Goal: Task Accomplishment & Management: Complete application form

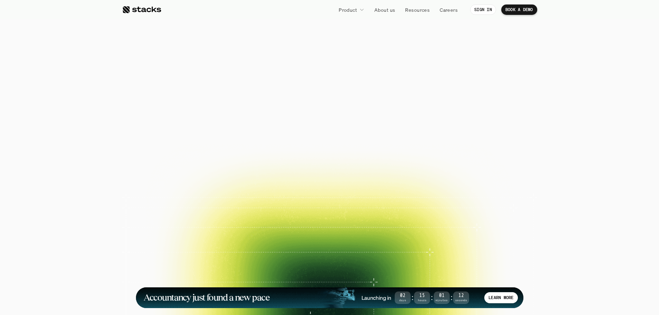
drag, startPoint x: 317, startPoint y: 85, endPoint x: 378, endPoint y: 124, distance: 72.4
click at [375, 122] on div "The financial close. Reimagined. Close your books faster, smarter, and risk-fre…" at bounding box center [330, 88] width 388 height 92
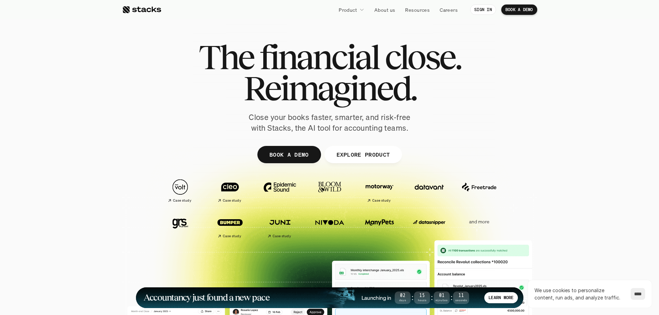
click at [378, 124] on p "Close your books faster, smarter, and risk-free with Stacks, the AI tool for ac…" at bounding box center [329, 122] width 173 height 21
click at [289, 154] on p "BOOK A DEMO" at bounding box center [288, 154] width 39 height 10
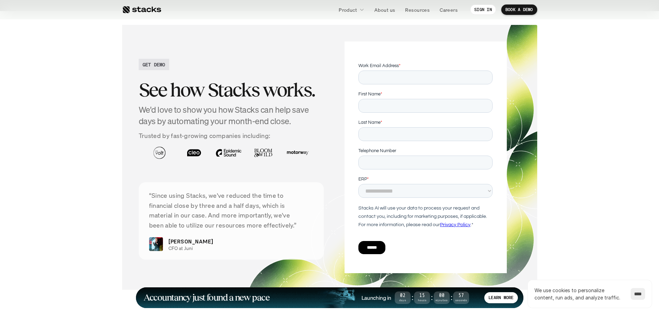
scroll to position [2297, 0]
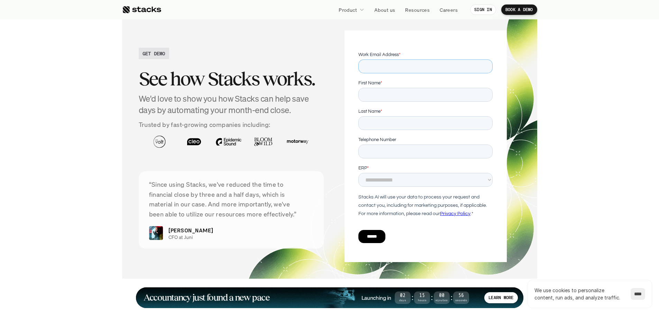
click at [405, 67] on input "Work Email Address *" at bounding box center [425, 67] width 134 height 14
type input "**********"
click at [406, 96] on input "First Name *" at bounding box center [425, 95] width 134 height 14
type input "********"
type input "*****"
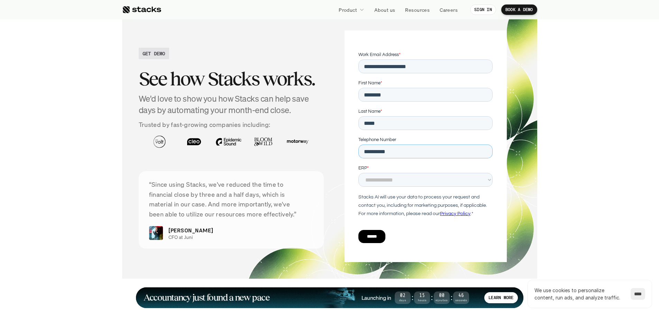
type input "**********"
click at [393, 176] on select "**********" at bounding box center [425, 180] width 134 height 14
select select "*****"
click at [358, 173] on select "**********" at bounding box center [425, 180] width 134 height 14
click at [381, 234] on input "******" at bounding box center [371, 236] width 27 height 13
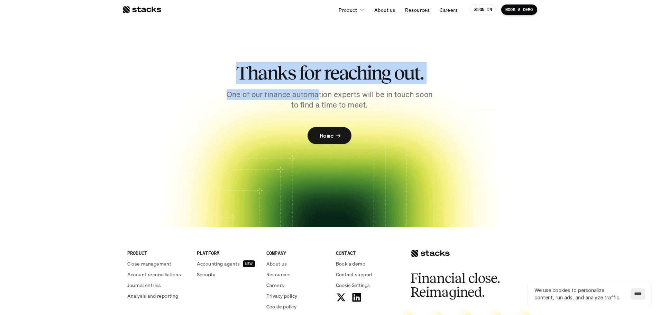
drag, startPoint x: 321, startPoint y: 93, endPoint x: 395, endPoint y: 125, distance: 80.1
click at [395, 125] on div "Thanks for reaching out. One of our finance automation experts will be in touch…" at bounding box center [329, 131] width 415 height 193
click at [397, 125] on img at bounding box center [329, 162] width 415 height 222
drag, startPoint x: 387, startPoint y: 141, endPoint x: 390, endPoint y: 151, distance: 10.8
click at [387, 141] on img at bounding box center [329, 162] width 415 height 222
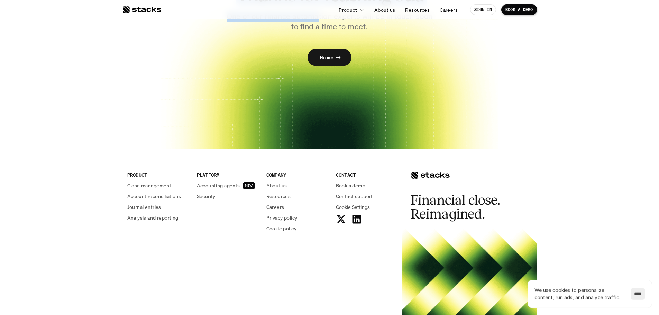
scroll to position [134, 0]
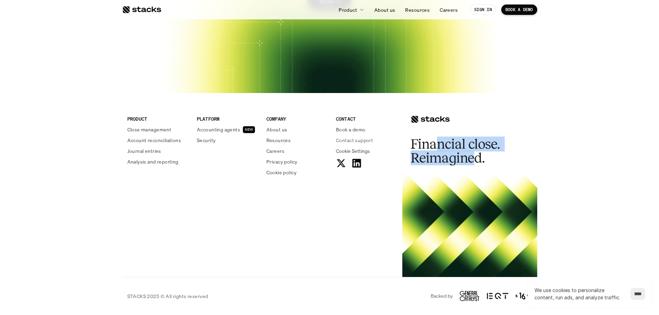
drag, startPoint x: 436, startPoint y: 143, endPoint x: 485, endPoint y: 166, distance: 54.0
click at [484, 166] on div "Financial close. Reimagined." at bounding box center [469, 133] width 135 height 80
click at [485, 166] on div "Financial close. Reimagined." at bounding box center [469, 133] width 135 height 80
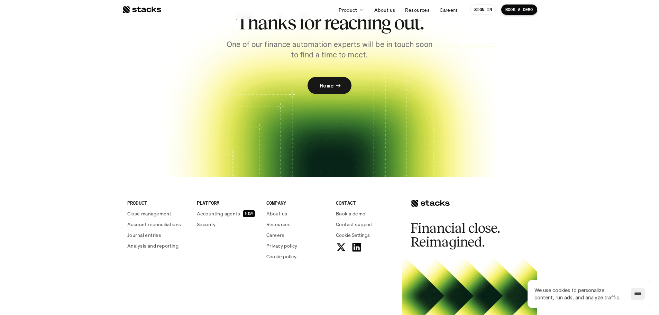
scroll to position [0, 0]
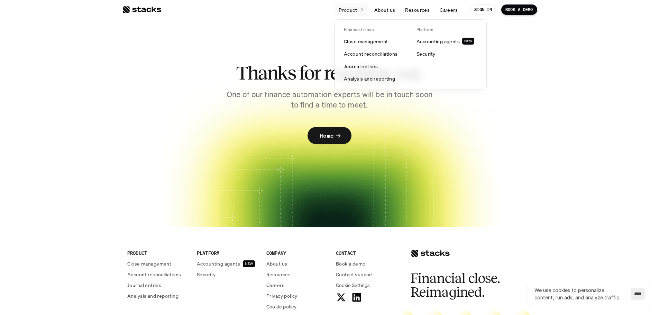
click at [362, 12] on icon at bounding box center [362, 10] width 6 height 6
click at [373, 45] on p "Close management" at bounding box center [366, 41] width 44 height 7
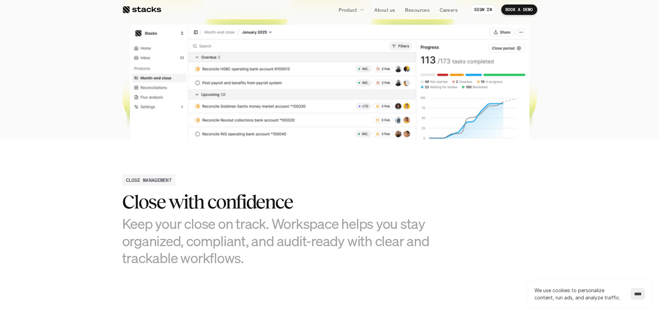
scroll to position [208, 0]
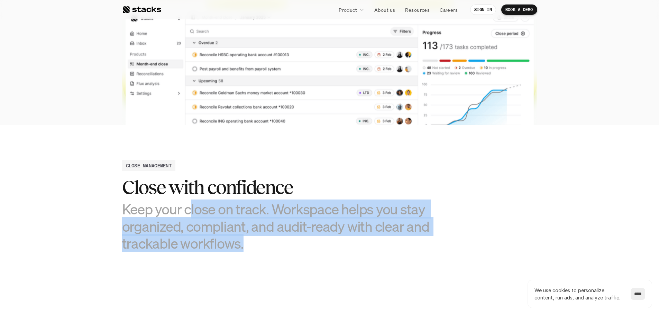
drag, startPoint x: 189, startPoint y: 213, endPoint x: 270, endPoint y: 245, distance: 86.9
click at [270, 245] on h3 "Keep your close on track. Workspace helps you stay organized, compliant, and au…" at bounding box center [277, 226] width 311 height 51
drag, startPoint x: 351, startPoint y: 242, endPoint x: 354, endPoint y: 244, distance: 3.7
click at [354, 244] on div "Close with confidence Keep your close on track. Workspace helps you stay organi…" at bounding box center [277, 214] width 311 height 75
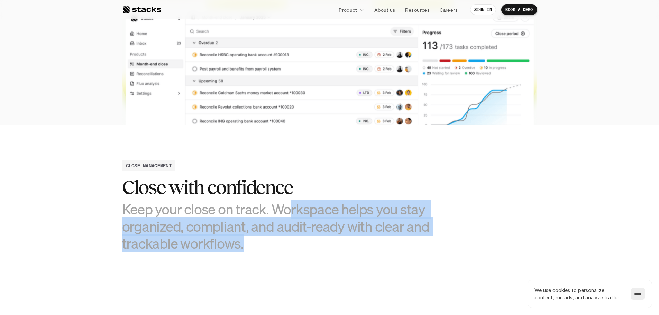
click at [354, 244] on h3 "Keep your close on track. Workspace helps you stay organized, compliant, and au…" at bounding box center [277, 226] width 311 height 51
drag, startPoint x: 160, startPoint y: 218, endPoint x: 328, endPoint y: 274, distance: 177.6
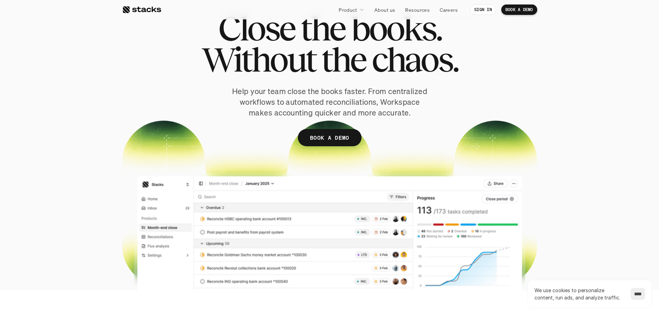
scroll to position [35, 0]
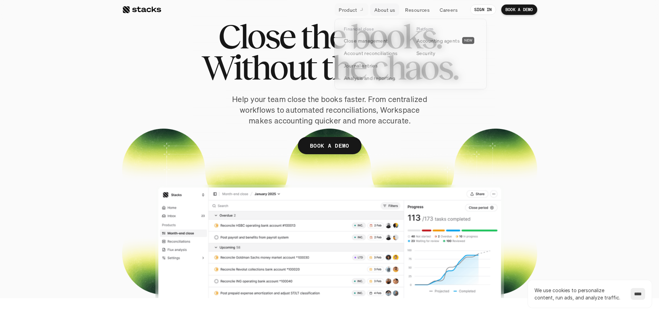
click at [360, 10] on icon at bounding box center [361, 9] width 7 height 7
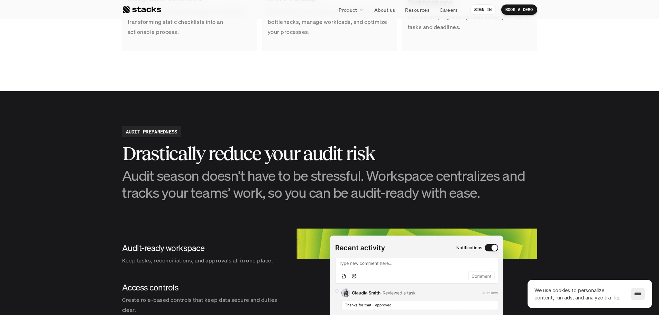
scroll to position [727, 0]
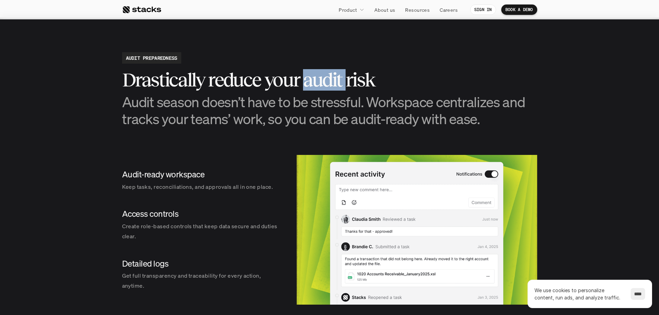
drag, startPoint x: 303, startPoint y: 75, endPoint x: 387, endPoint y: 111, distance: 91.1
click at [383, 109] on div "Drastically reduce your audit risk Audit season doesn’t have to be stressful. W…" at bounding box center [329, 98] width 415 height 58
click at [387, 111] on h3 "Audit season doesn’t have to be stressful. Workspace centralizes and tracks you…" at bounding box center [329, 110] width 415 height 34
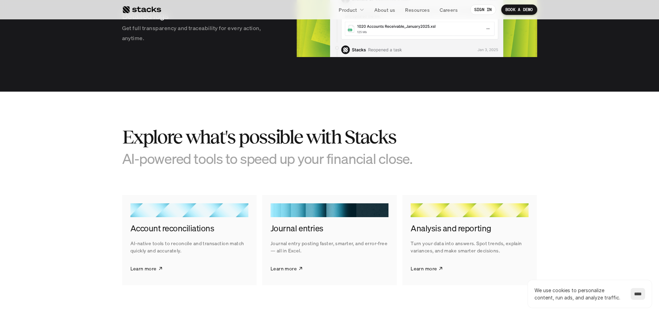
scroll to position [1003, 0]
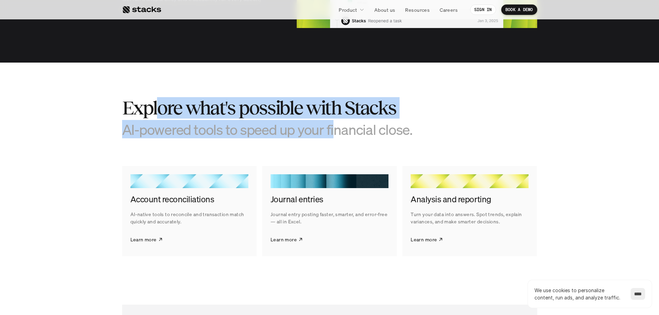
drag, startPoint x: 262, startPoint y: 124, endPoint x: 425, endPoint y: 153, distance: 166.0
click at [412, 152] on section "Explore what's possible with Stacks AI-powered tools to speed up your financial…" at bounding box center [329, 177] width 659 height 228
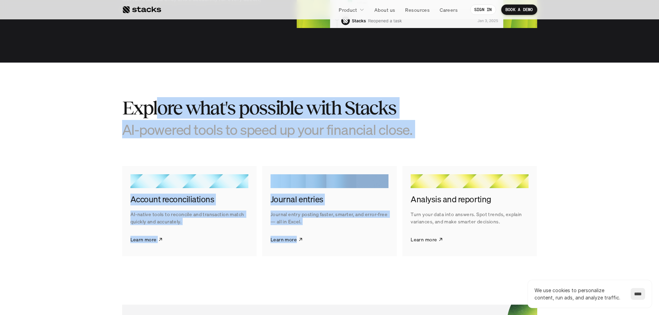
click at [425, 153] on section "Explore what's possible with Stacks AI-powered tools to speed up your financial…" at bounding box center [329, 177] width 659 height 228
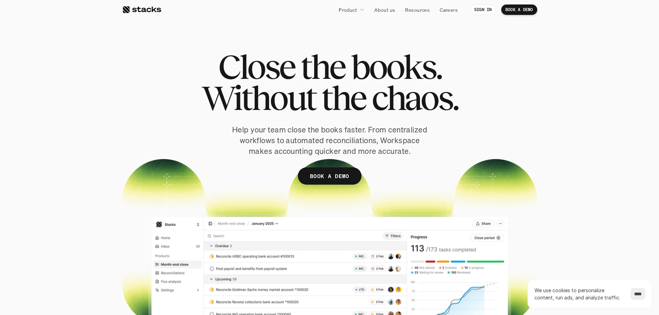
scroll to position [0, 0]
